Goal: Check status: Check status

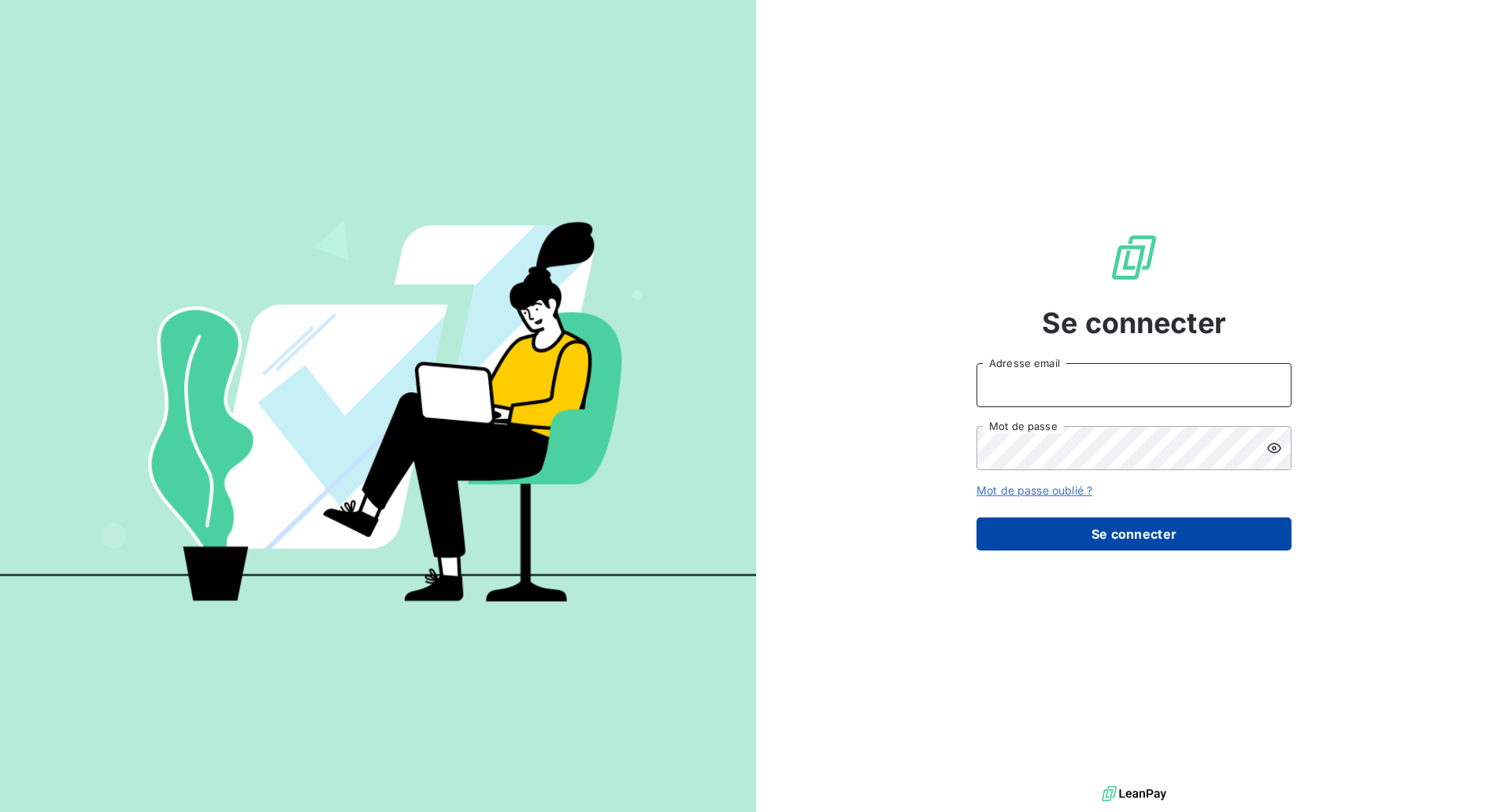
type input "[EMAIL_ADDRESS][PERSON_NAME][DOMAIN_NAME]"
click at [1095, 526] on button "Se connecter" at bounding box center [1133, 533] width 315 height 33
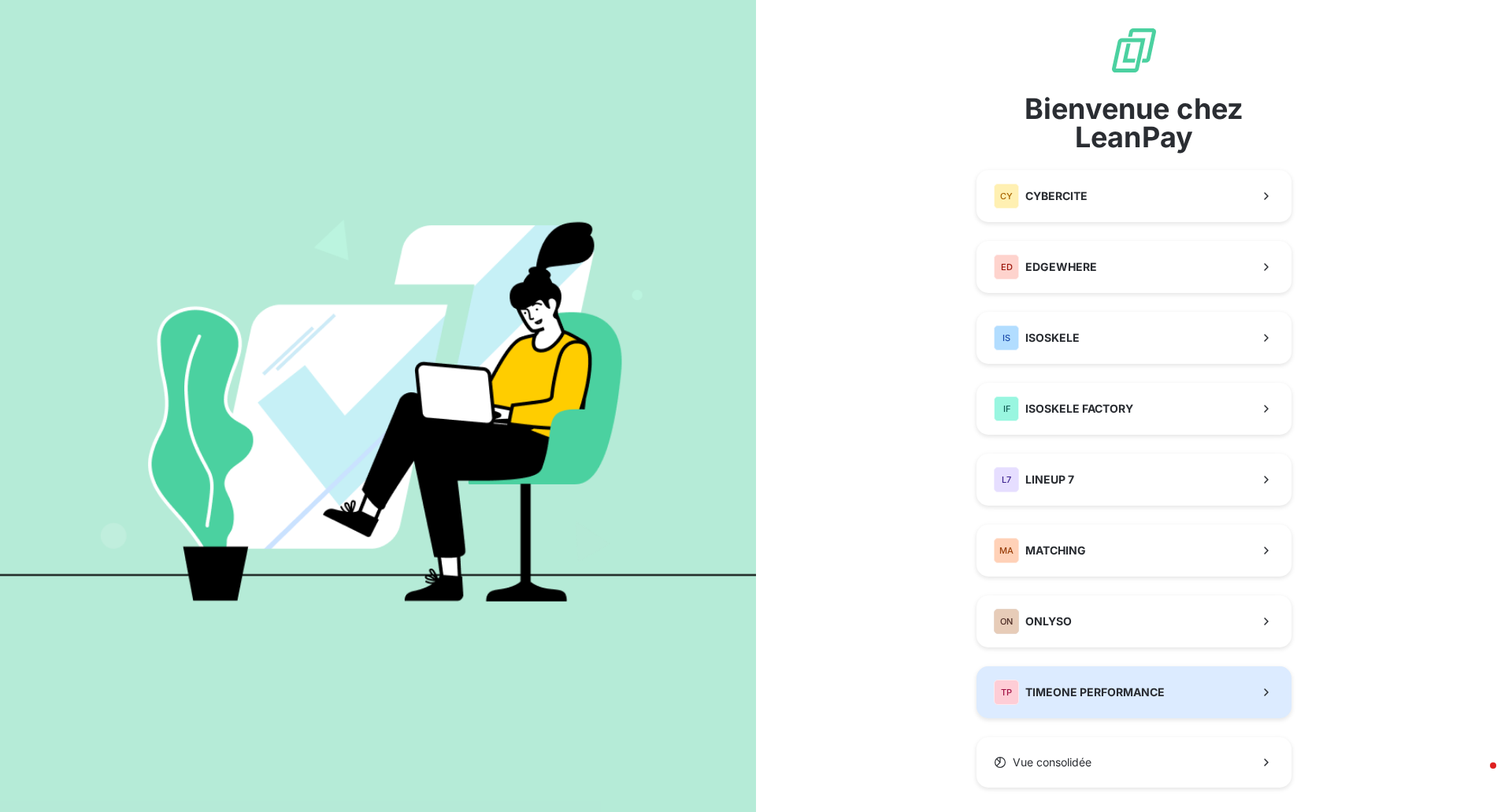
click at [1105, 693] on span "TIMEONE PERFORMANCE" at bounding box center [1094, 692] width 139 height 16
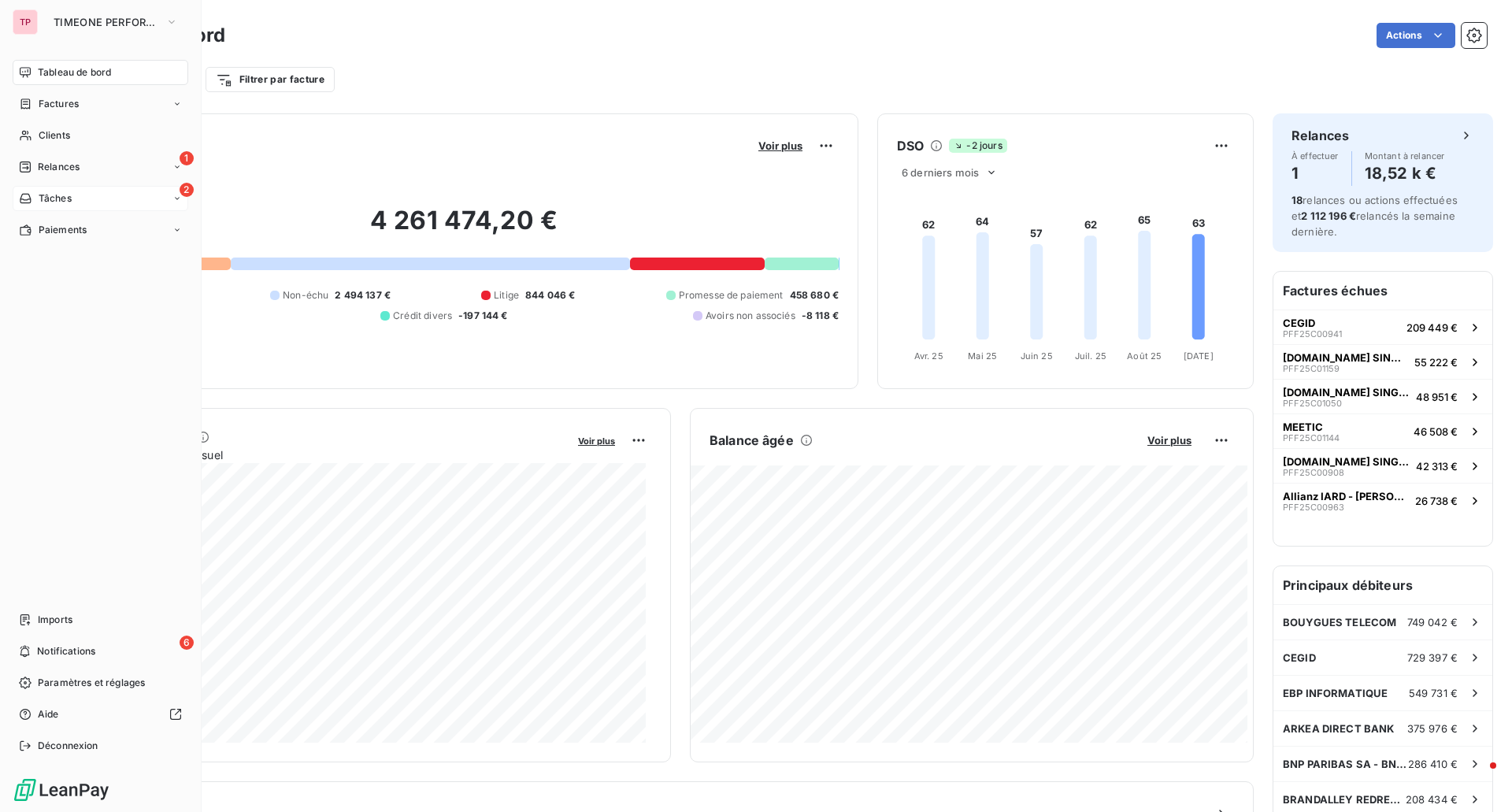
click at [73, 205] on div "2 Tâches" at bounding box center [100, 198] width 175 height 25
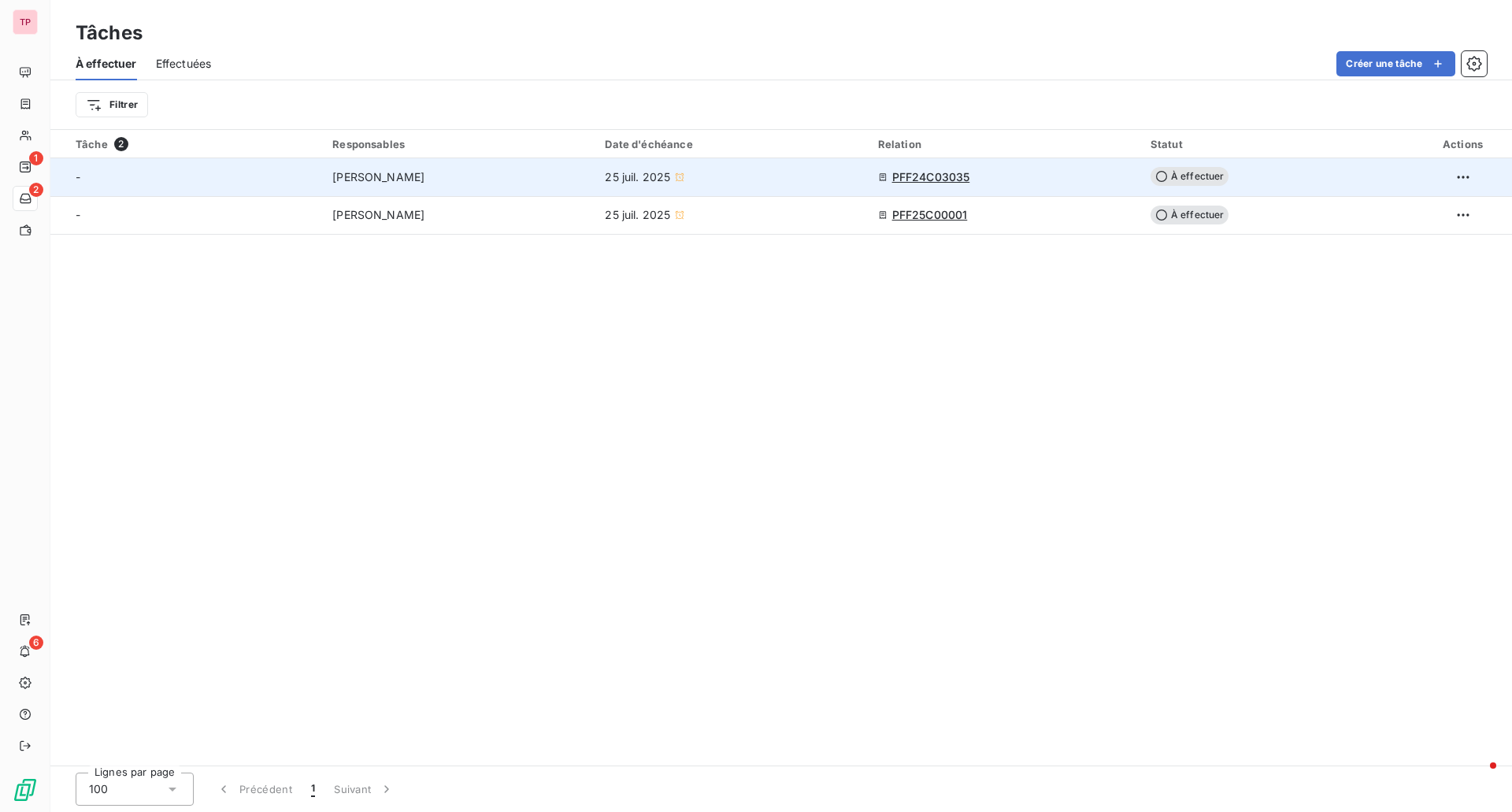
click at [933, 174] on span "PFF24C03035" at bounding box center [931, 176] width 78 height 16
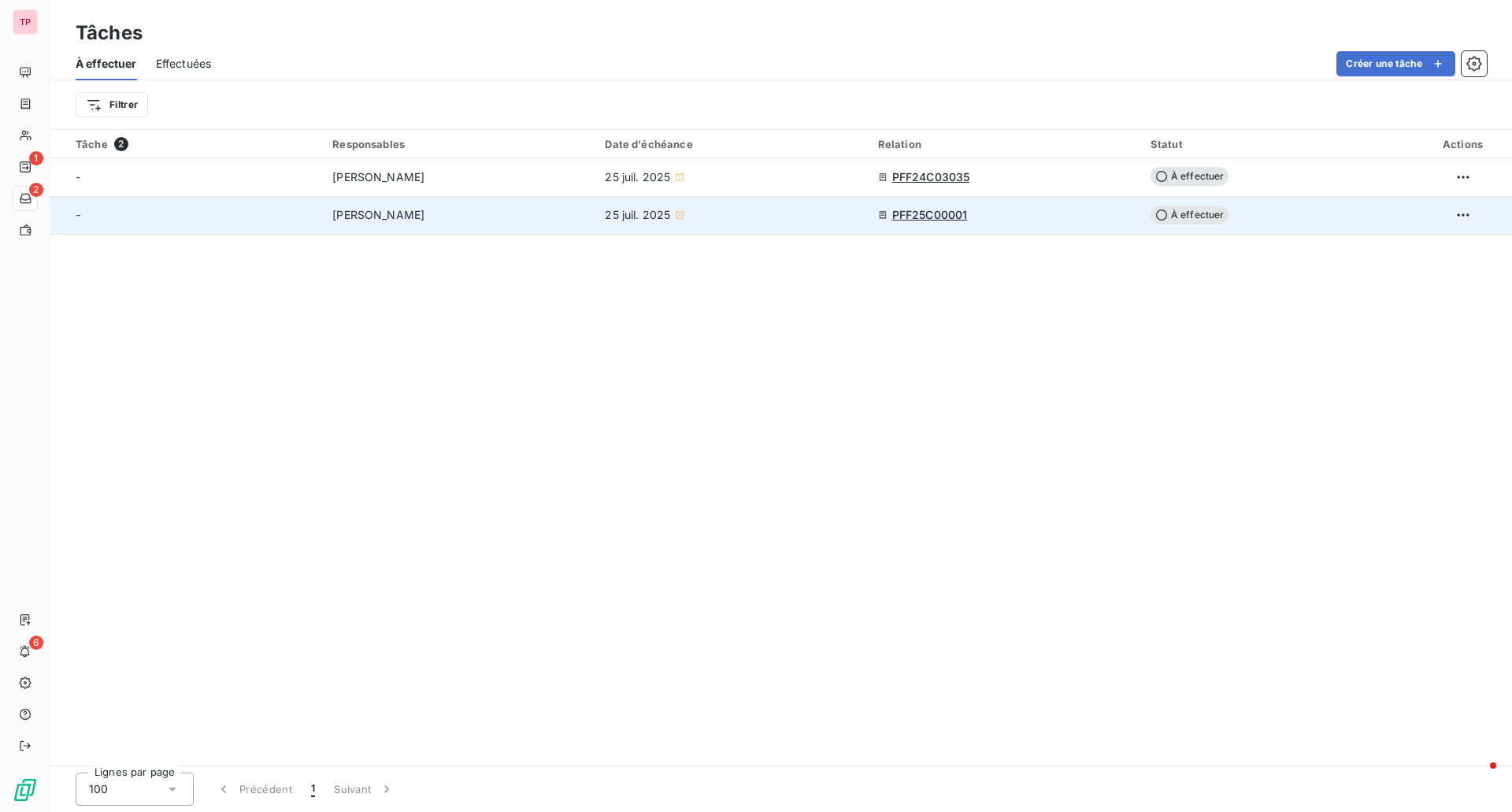
click at [789, 213] on div "25 juil. 2025" at bounding box center [732, 215] width 254 height 16
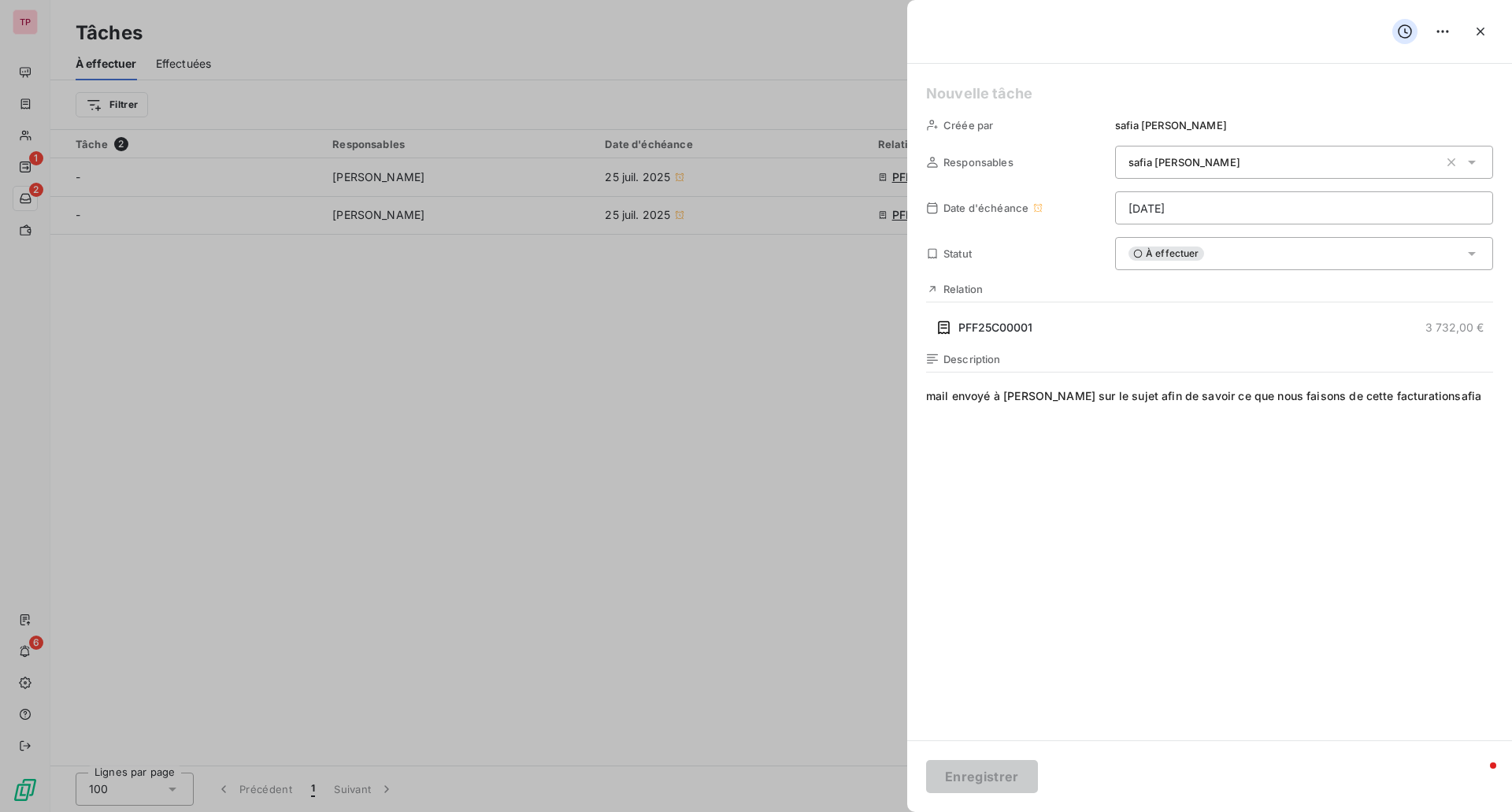
click at [802, 318] on div at bounding box center [756, 406] width 1512 height 812
click at [812, 303] on div at bounding box center [756, 406] width 1512 height 812
drag, startPoint x: 700, startPoint y: 657, endPoint x: 706, endPoint y: 666, distance: 10.8
click at [704, 662] on div at bounding box center [756, 406] width 1512 height 812
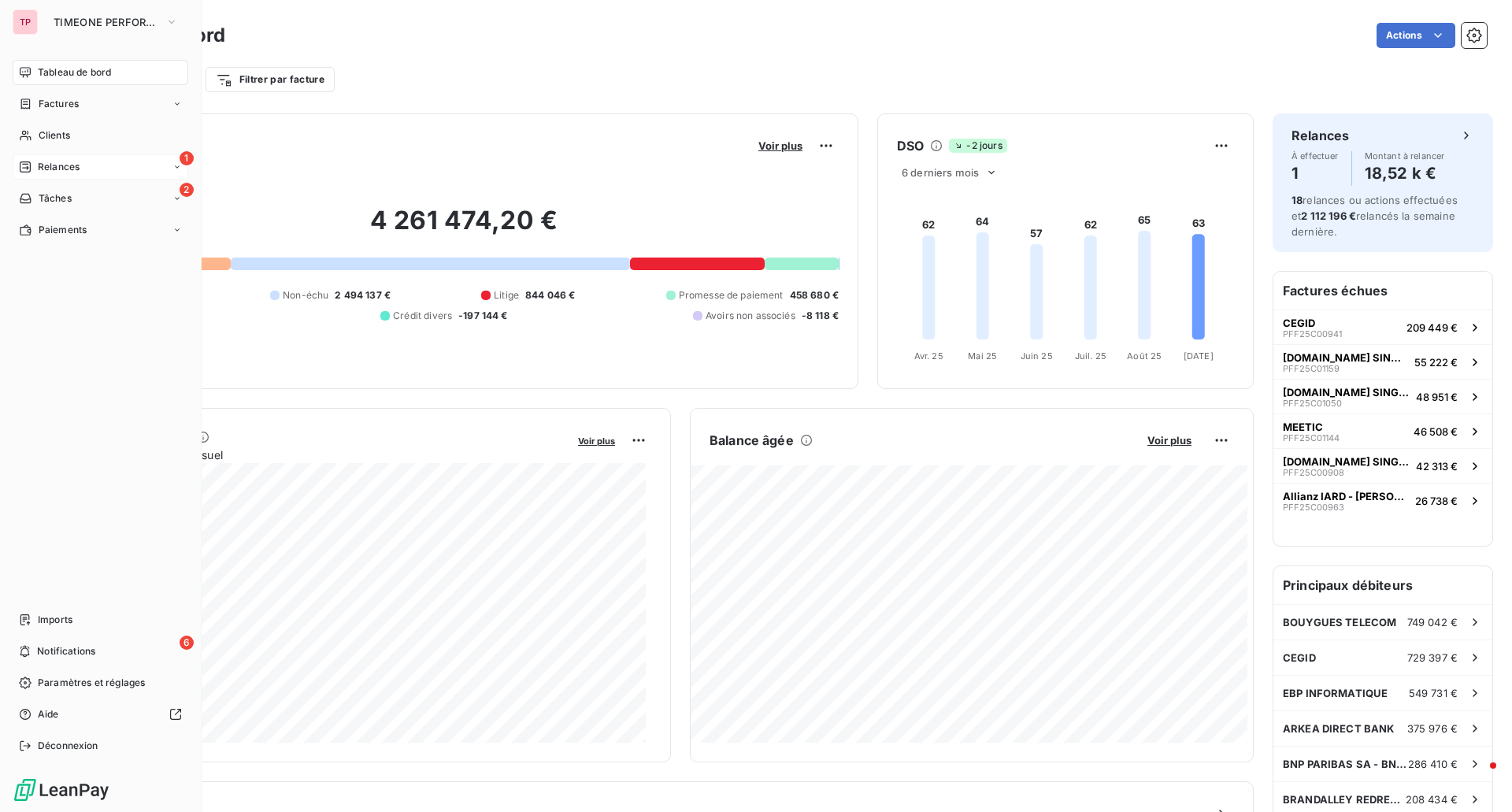
click at [52, 172] on span "Relances" at bounding box center [58, 166] width 42 height 14
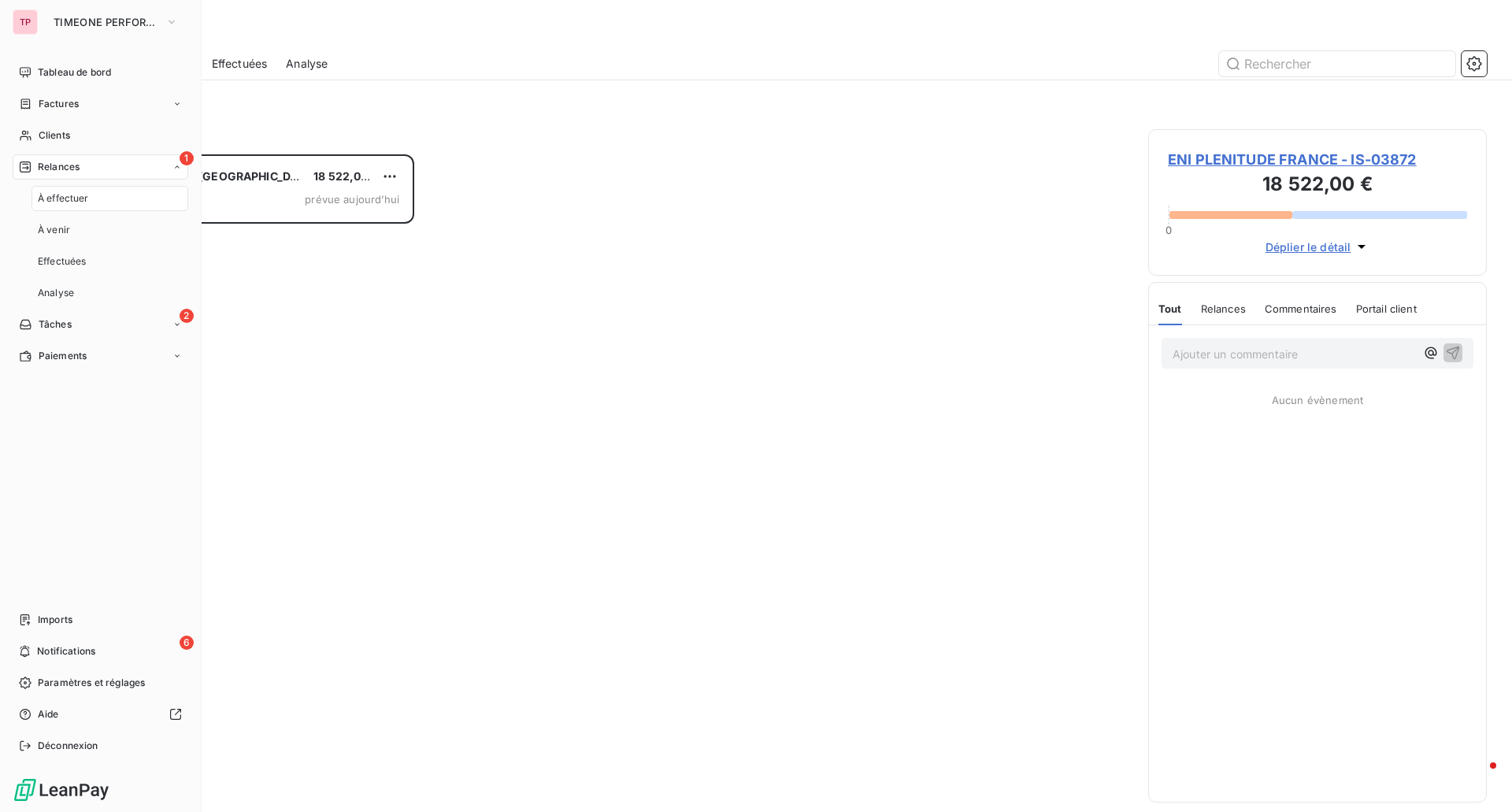
scroll to position [646, 327]
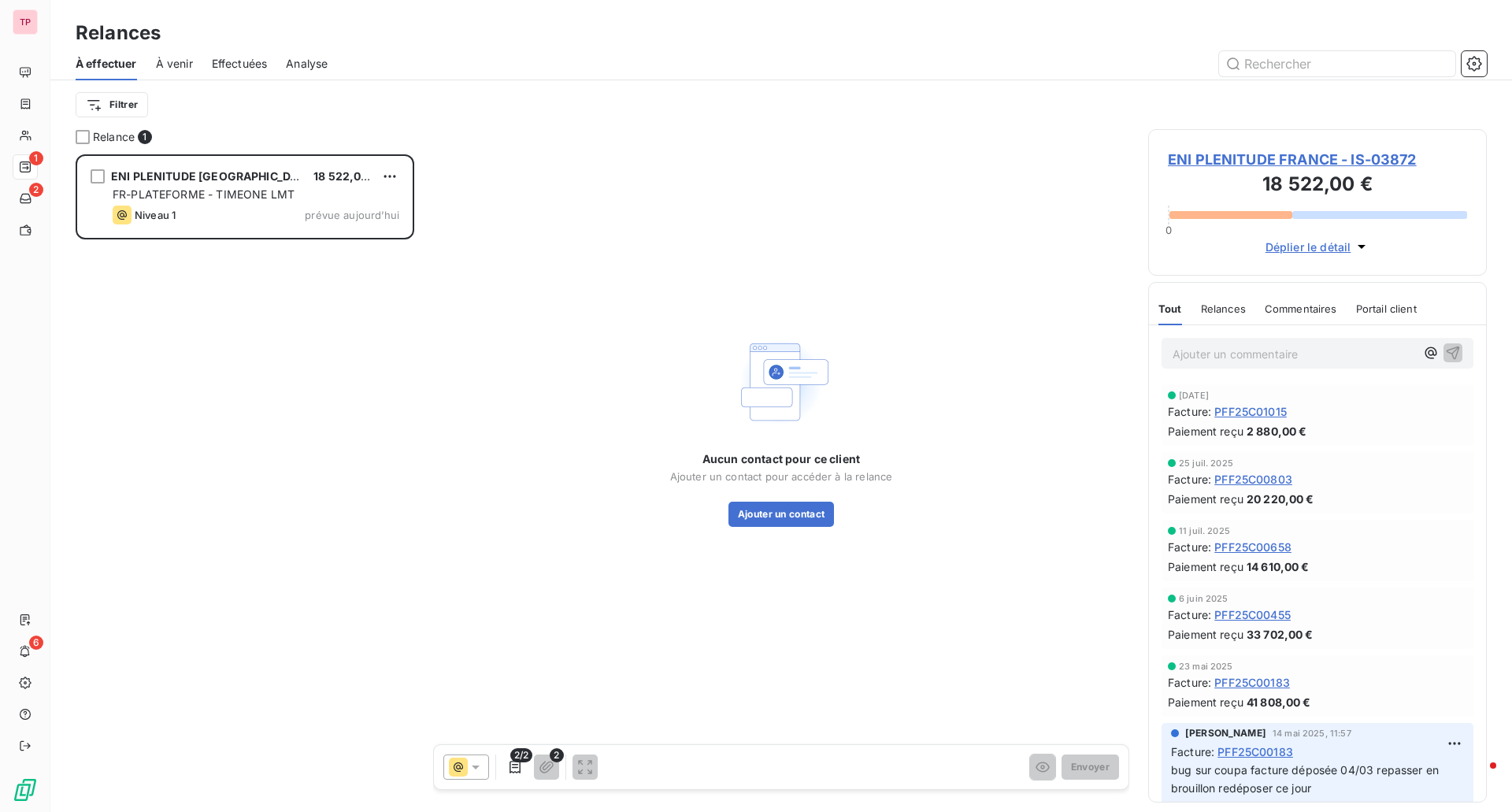
click at [1233, 355] on p "Ajouter un commentaire ﻿" at bounding box center [1294, 354] width 243 height 20
click at [1263, 161] on span "ENI PLENITUDE FRANCE - IS-03872" at bounding box center [1317, 159] width 300 height 21
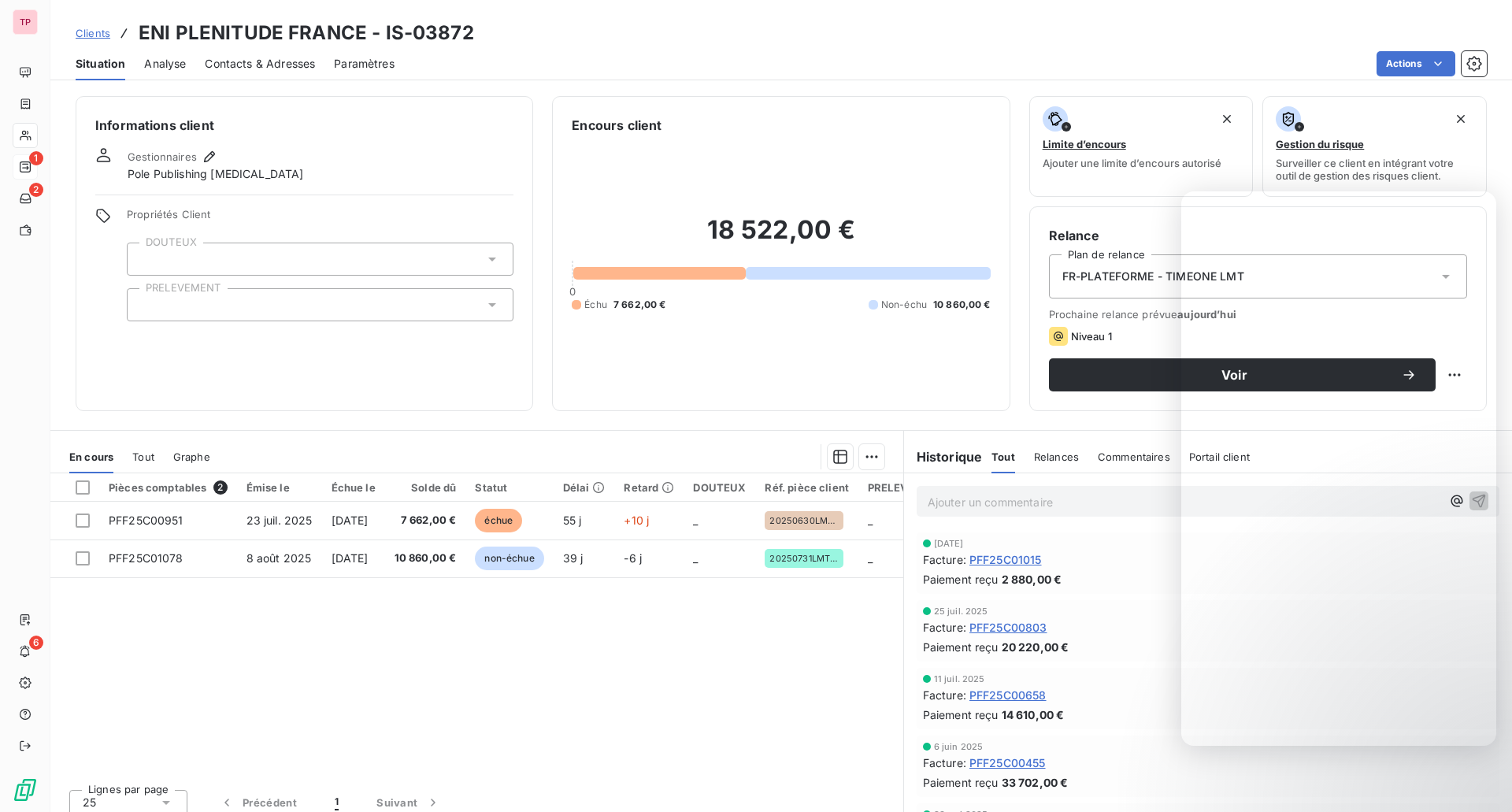
click at [1134, 556] on div "Facture : PFF25C01015" at bounding box center [1208, 560] width 570 height 17
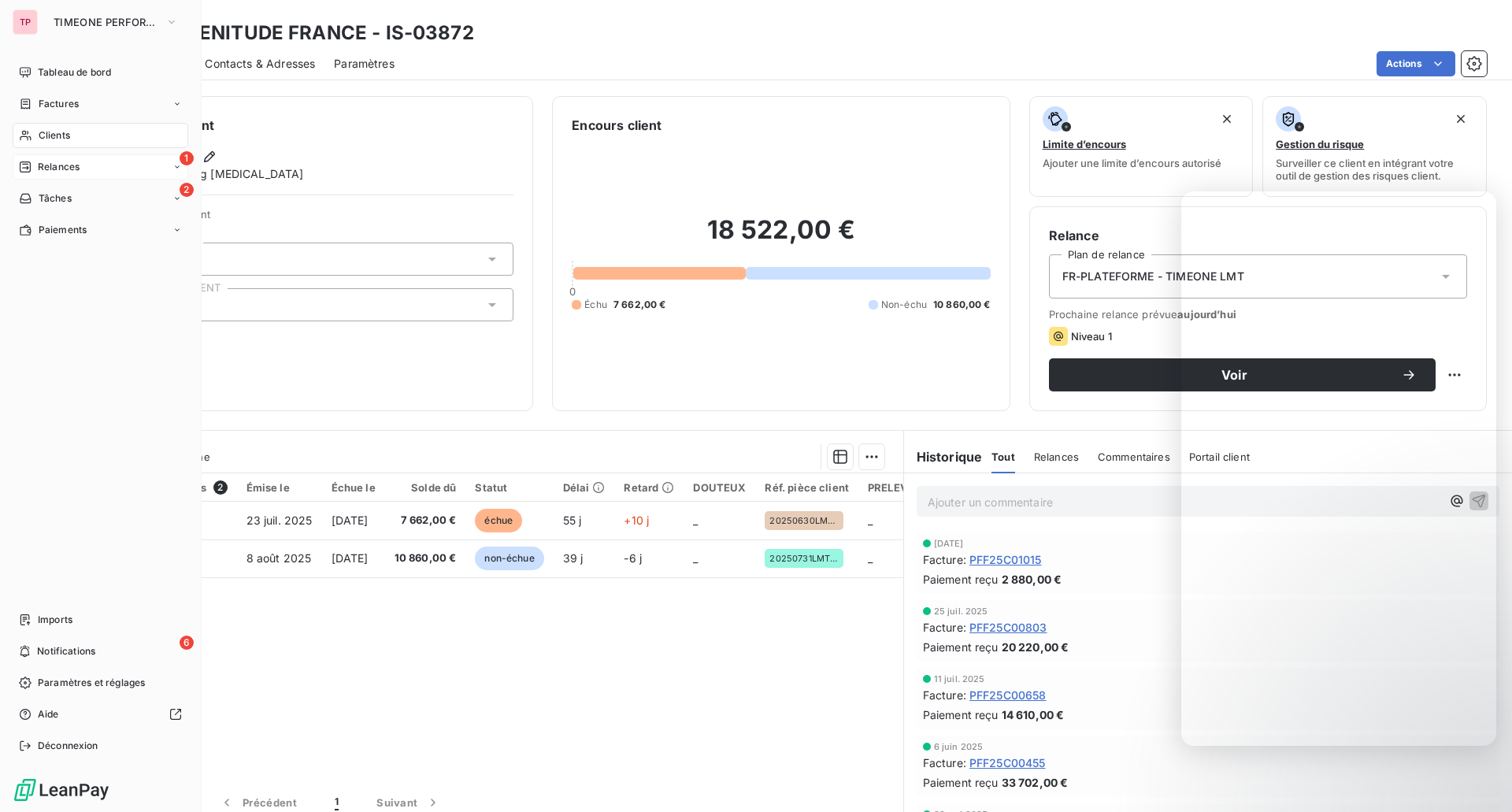
click at [34, 170] on div "Relances" at bounding box center [49, 166] width 61 height 14
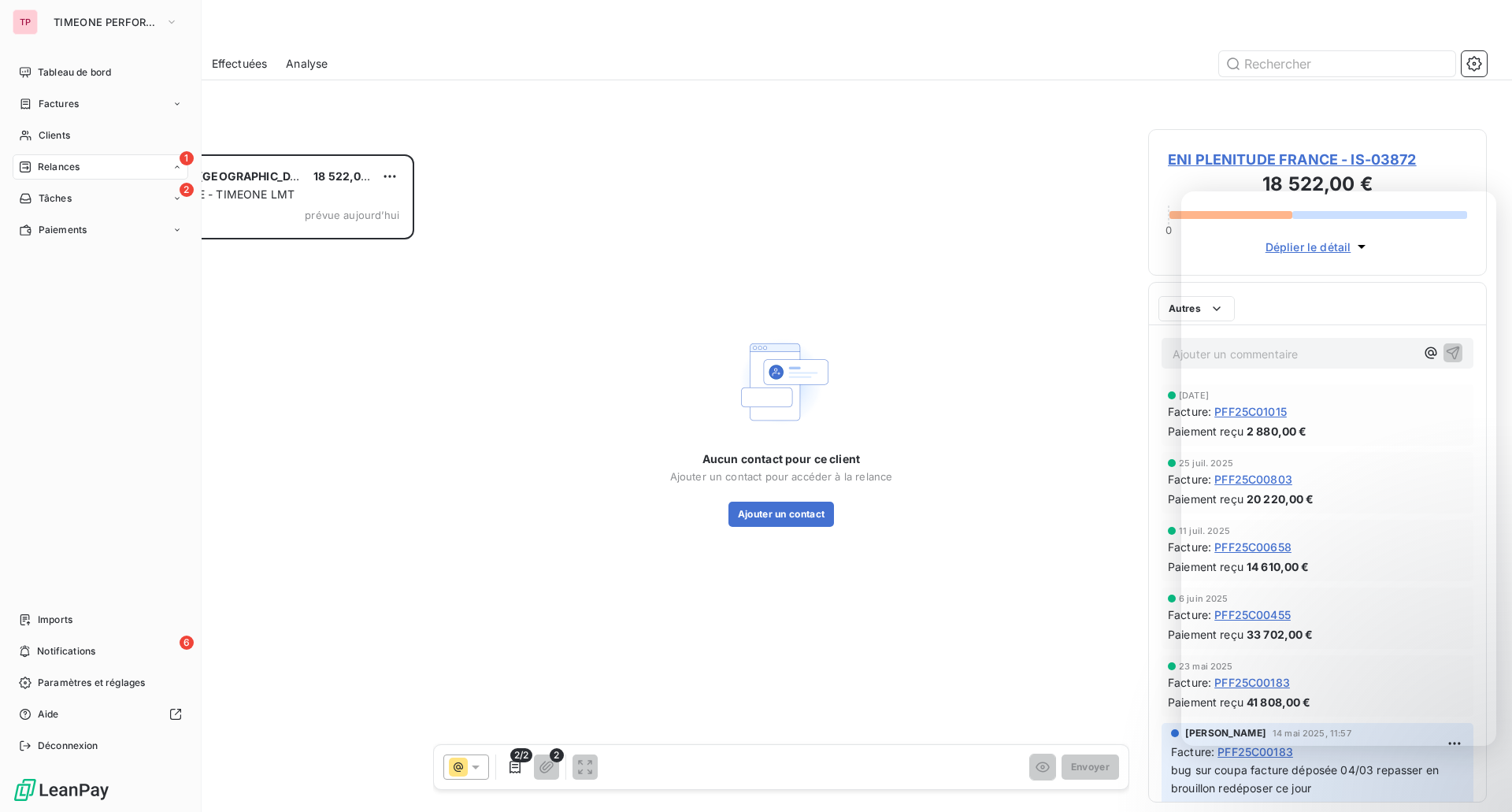
scroll to position [646, 327]
click at [43, 643] on div "6 Notifications" at bounding box center [100, 651] width 175 height 25
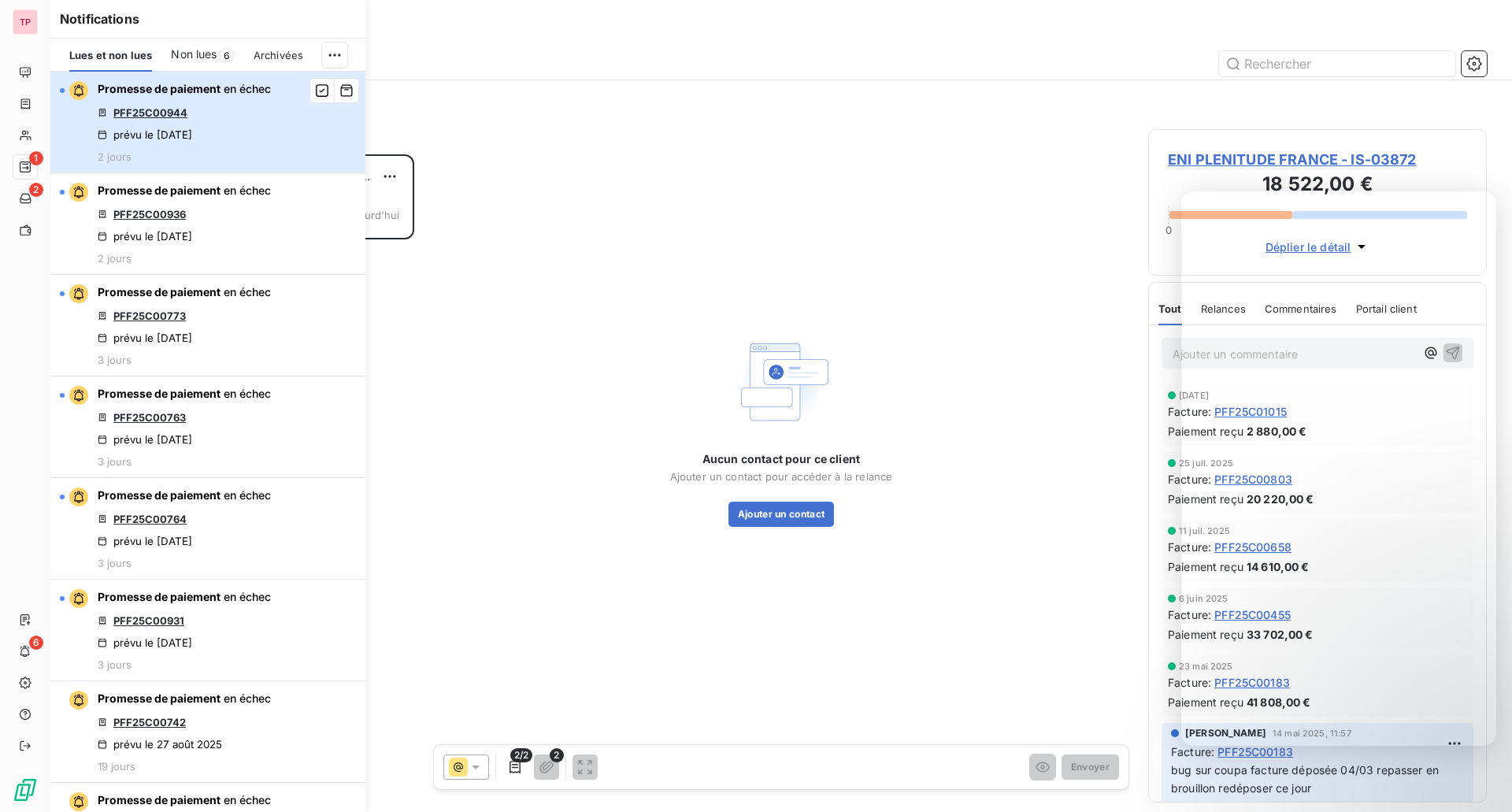
click at [297, 118] on button "Promesse de paiement en échec PFF25C00944 prévu le [DATE] 2 jours" at bounding box center [207, 122] width 315 height 102
